Goal: Task Accomplishment & Management: Manage account settings

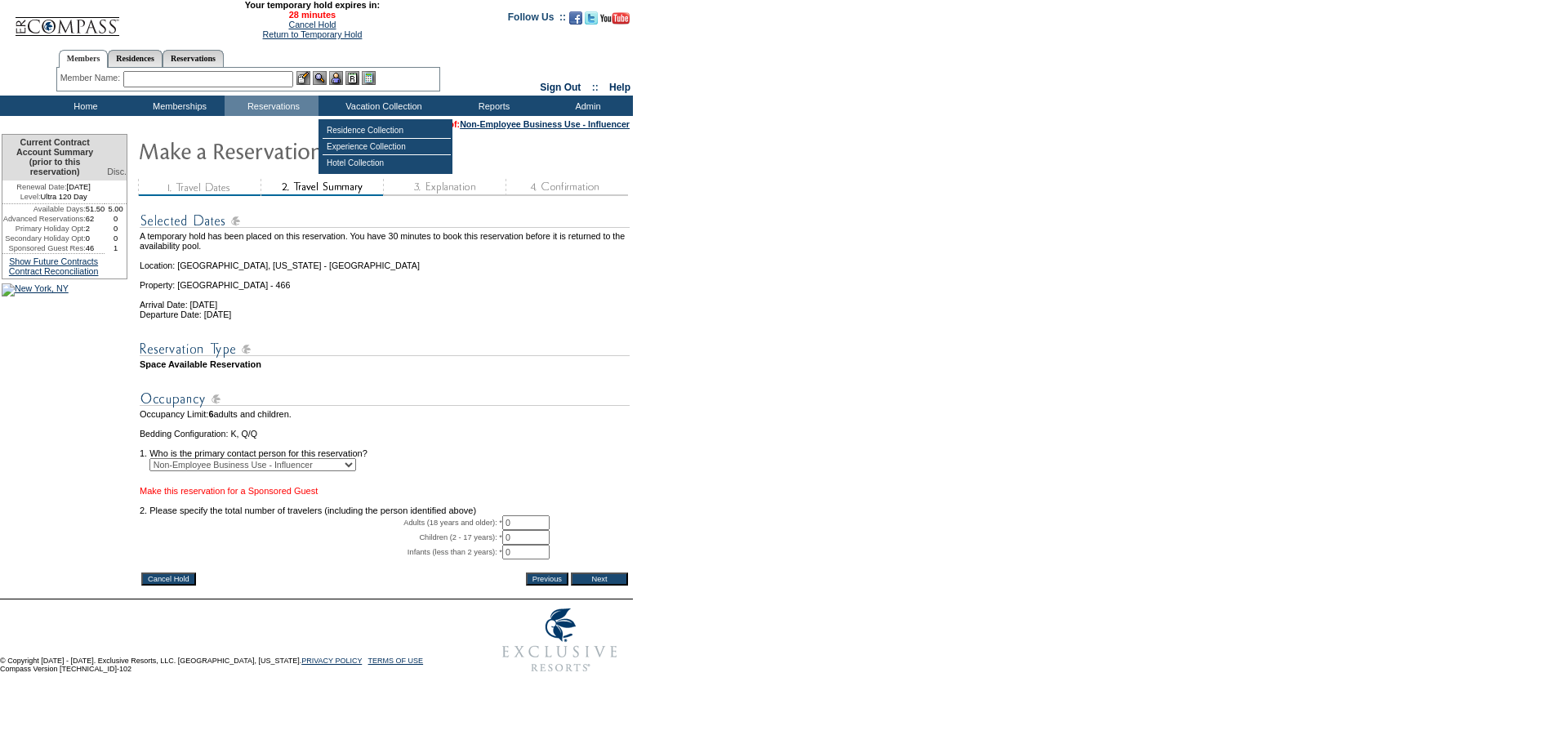
click at [279, 495] on link "Make this reservation for a Sponsored Guest" at bounding box center [229, 490] width 178 height 10
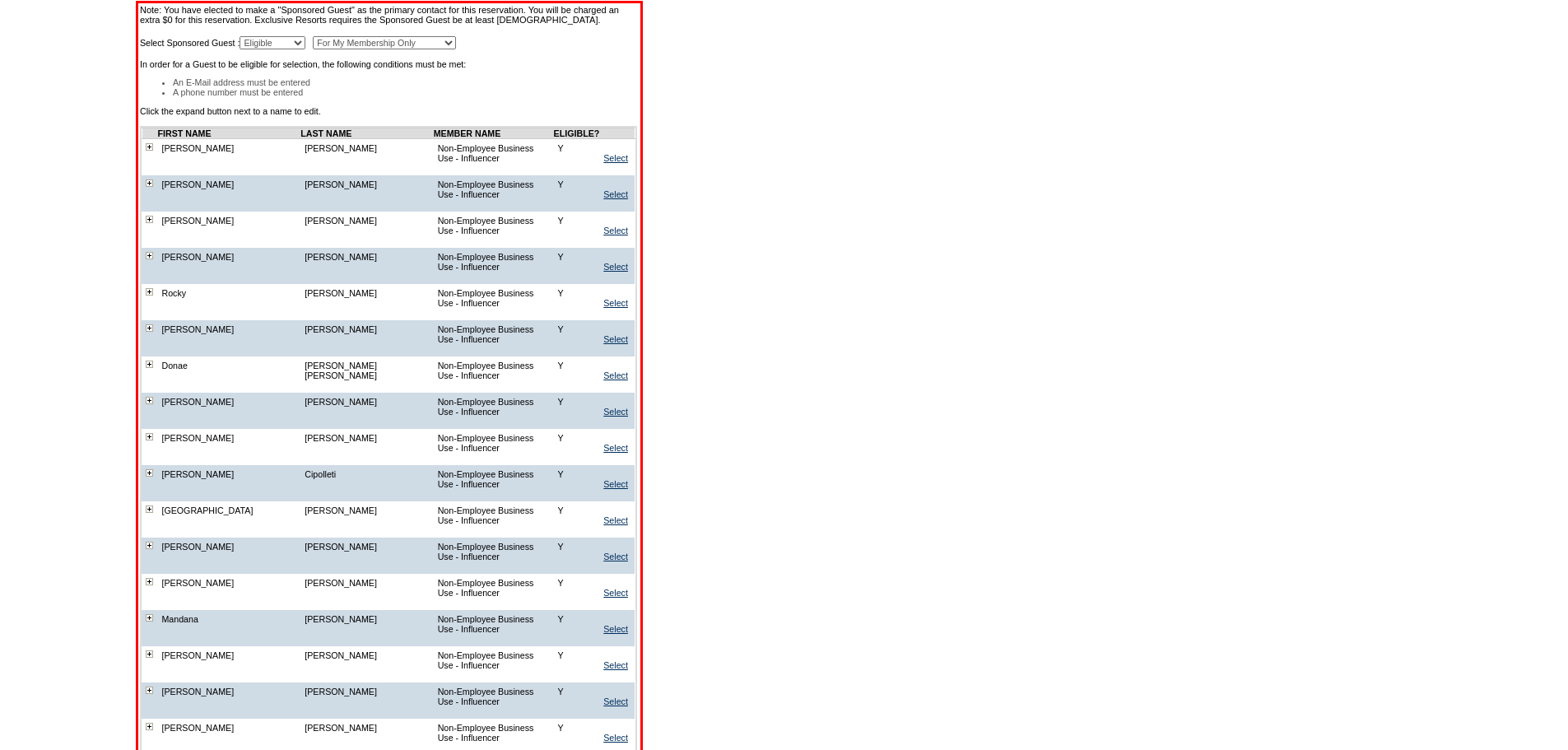
scroll to position [576, 0]
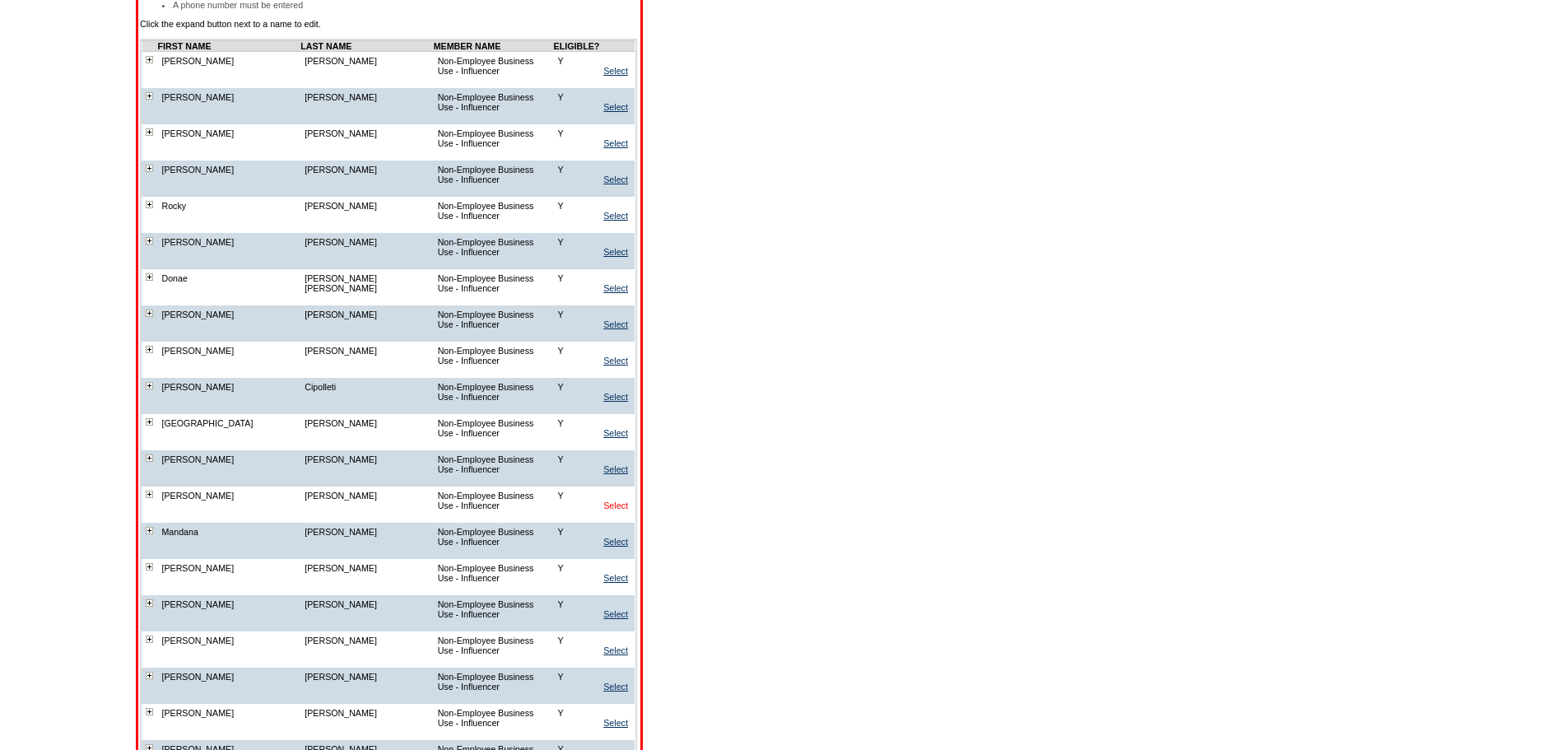
click at [620, 500] on link "Select" at bounding box center [615, 505] width 24 height 10
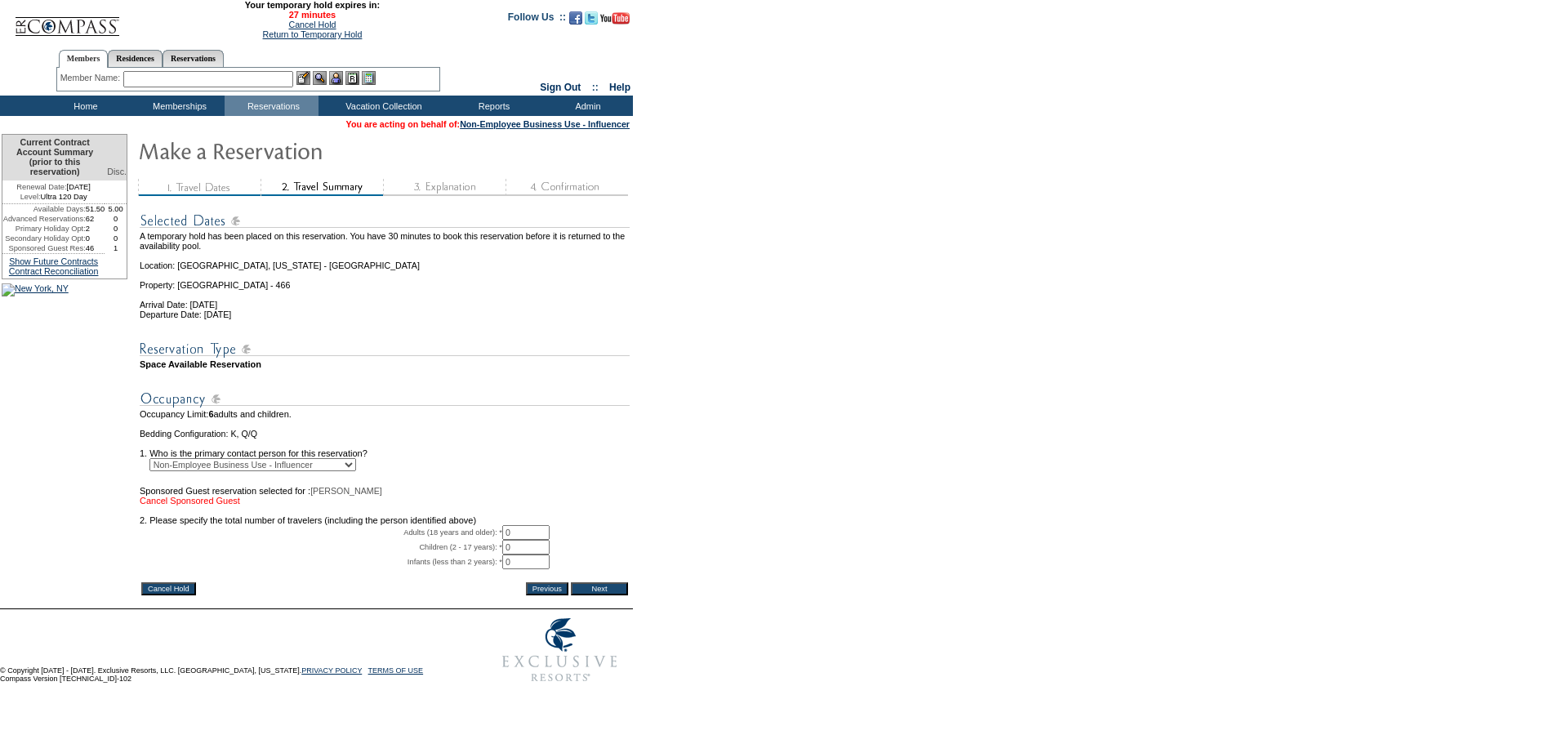
click at [225, 506] on link "Cancel Sponsored Guest" at bounding box center [190, 500] width 101 height 10
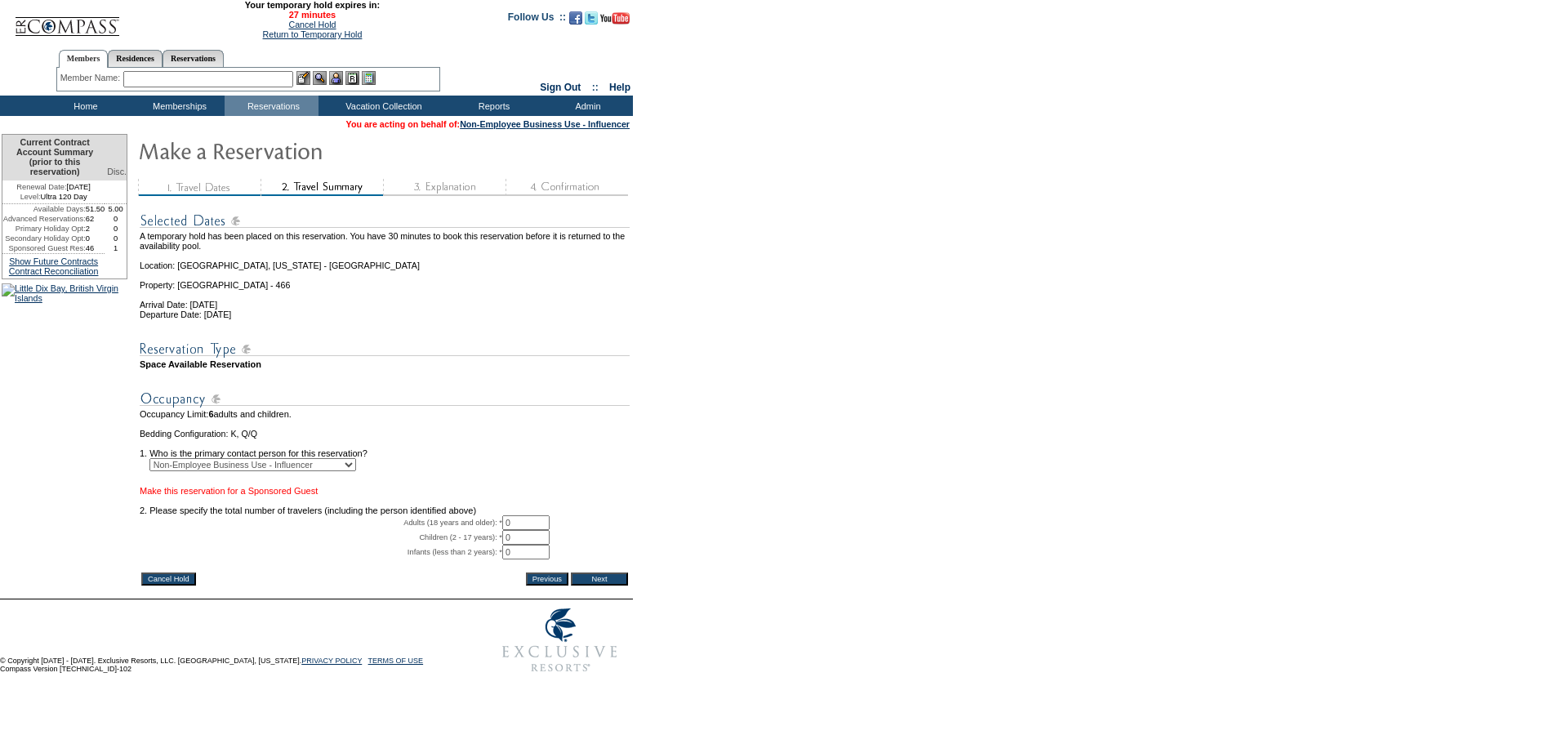
click at [220, 495] on link "Make this reservation for a Sponsored Guest" at bounding box center [229, 490] width 178 height 10
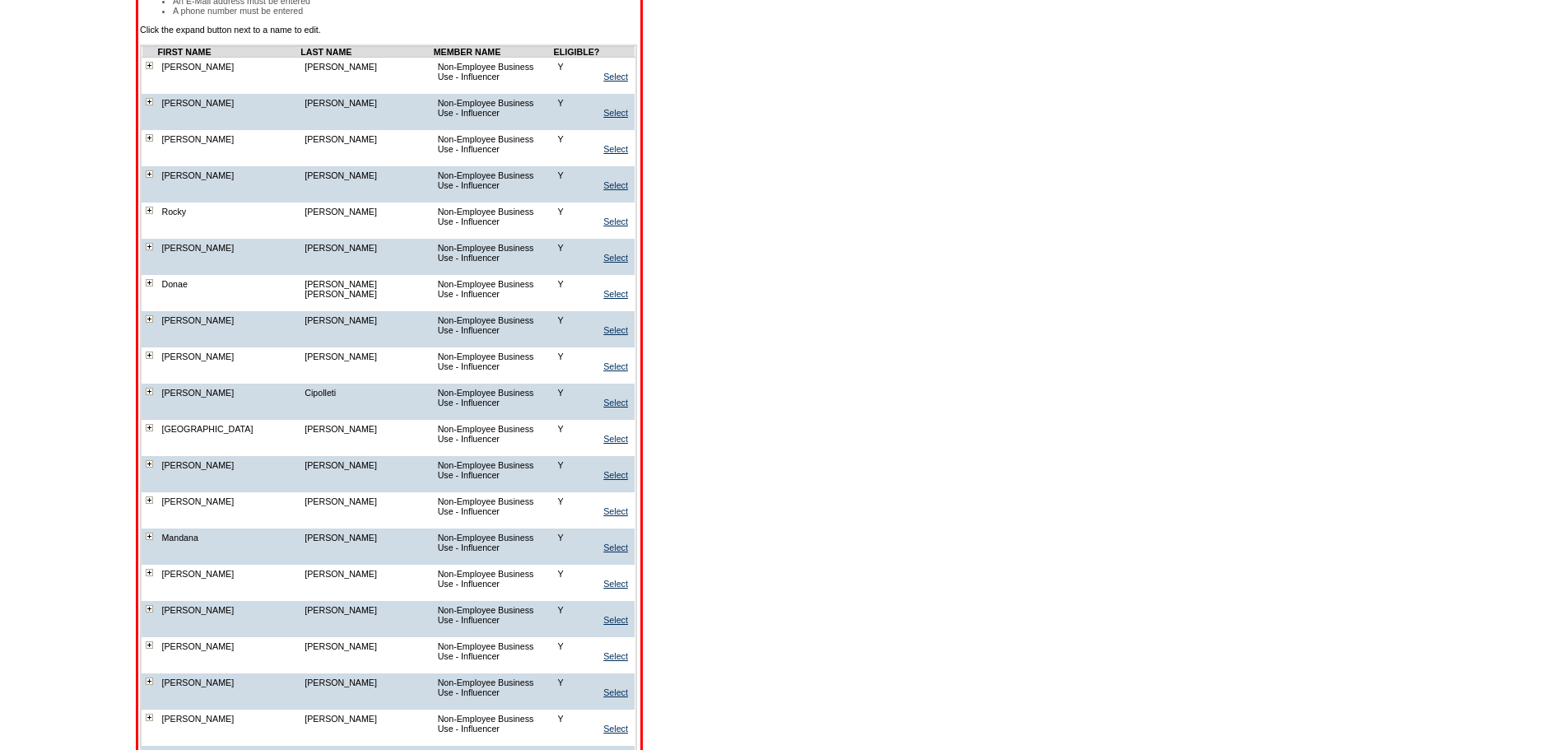
scroll to position [576, 0]
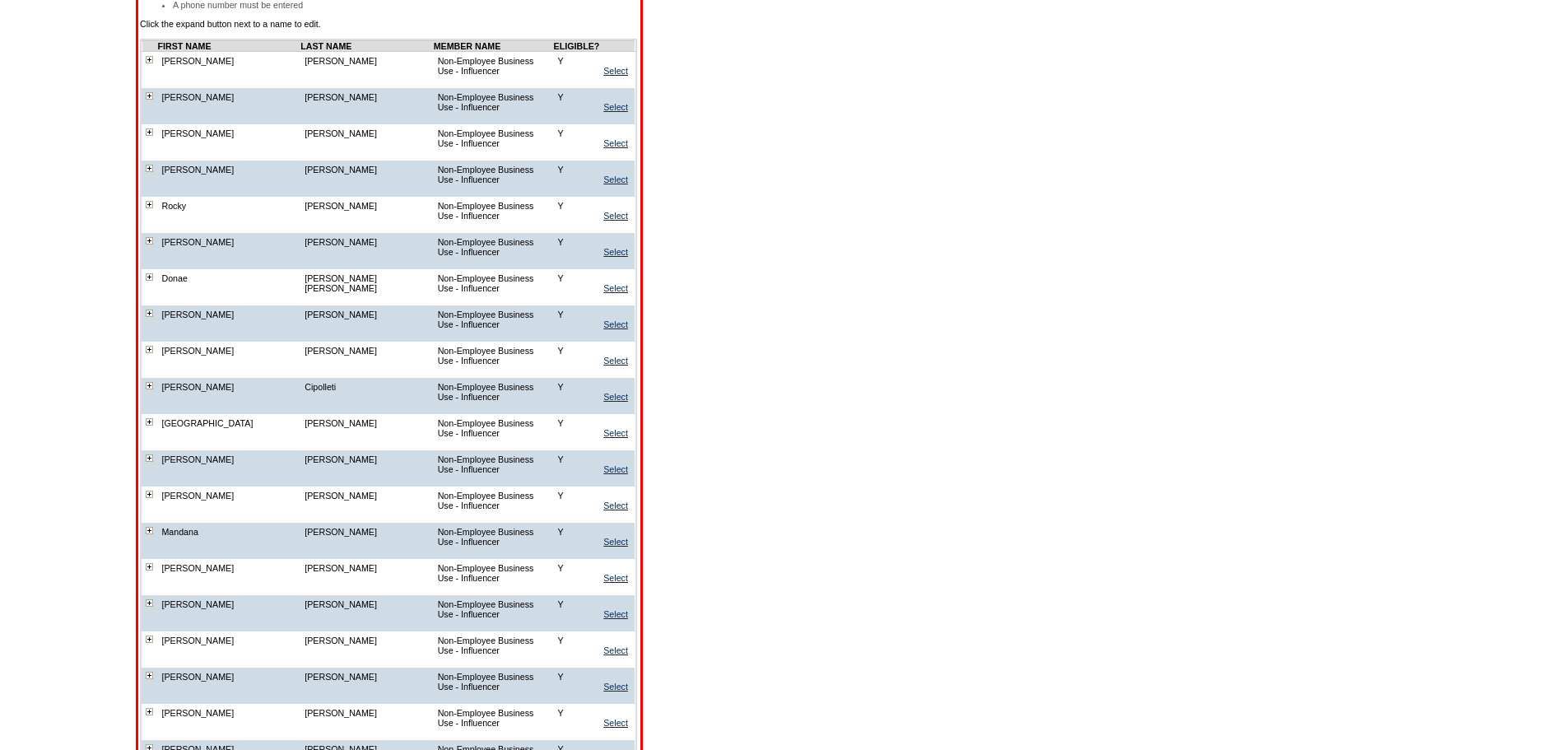
click at [153, 490] on img at bounding box center [149, 494] width 8 height 8
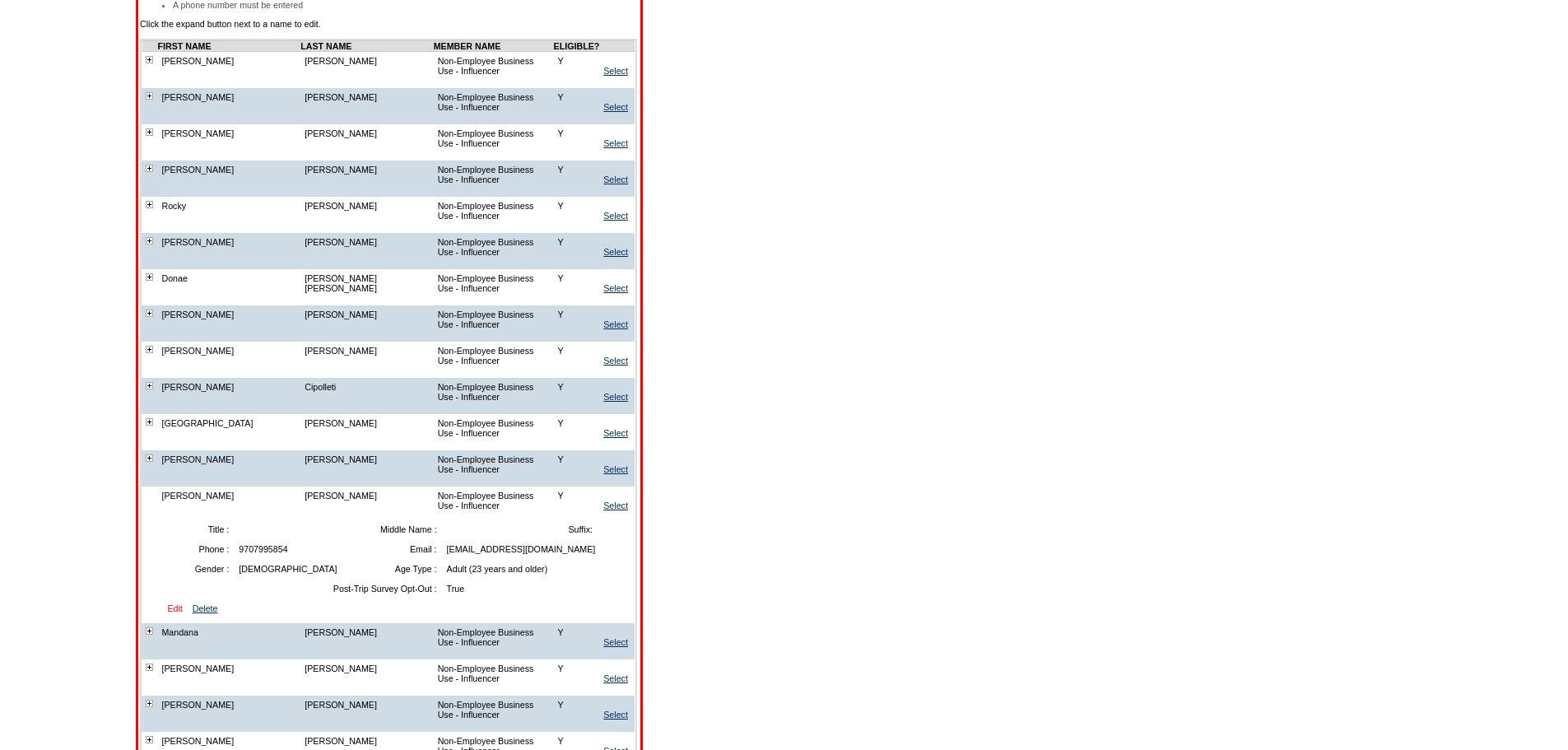
click at [182, 604] on link "Edit" at bounding box center [174, 608] width 15 height 10
